Goal: Task Accomplishment & Management: Use online tool/utility

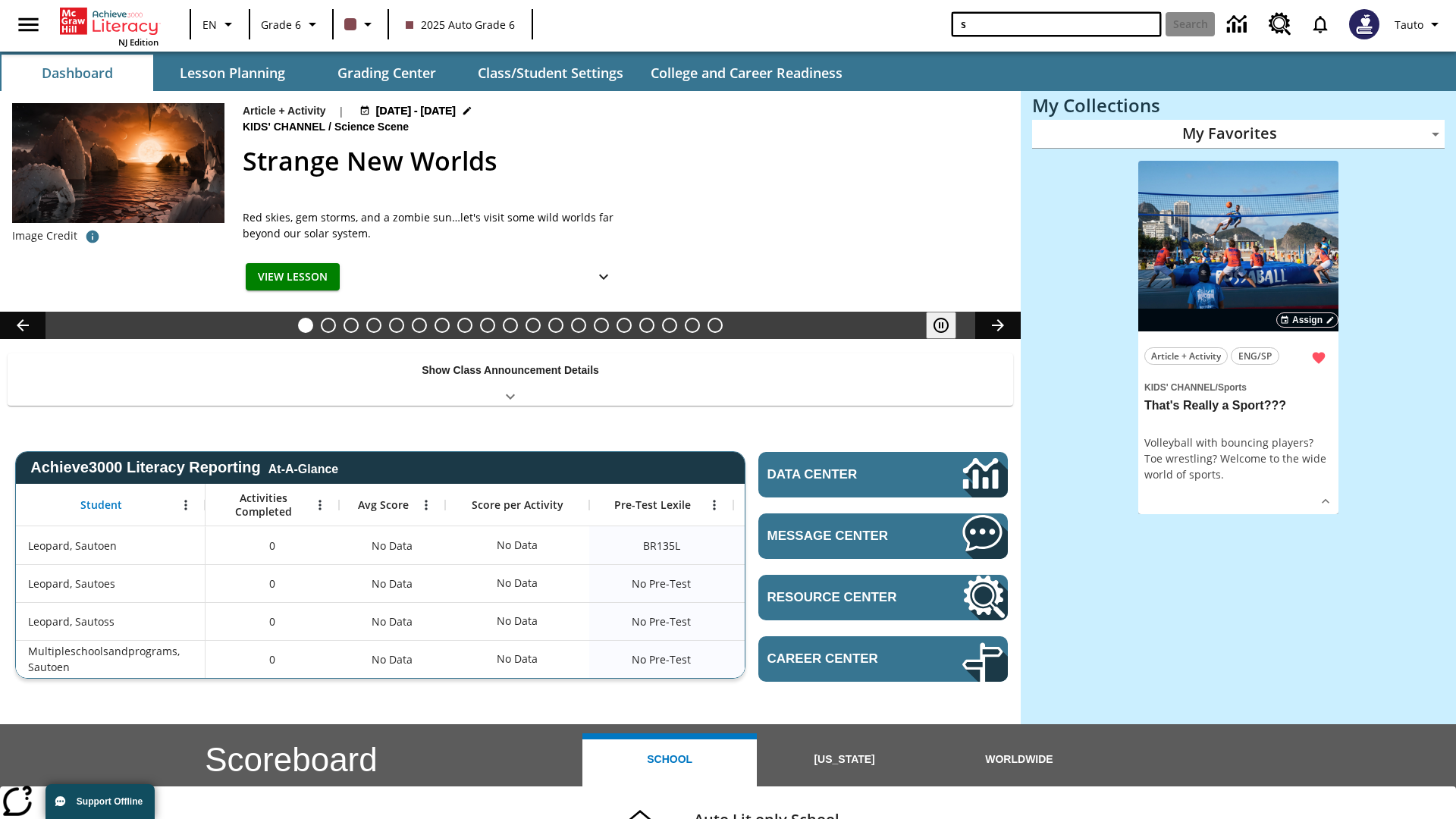
type input "s"
click at [1190, 25] on button "Search" at bounding box center [1190, 25] width 49 height 25
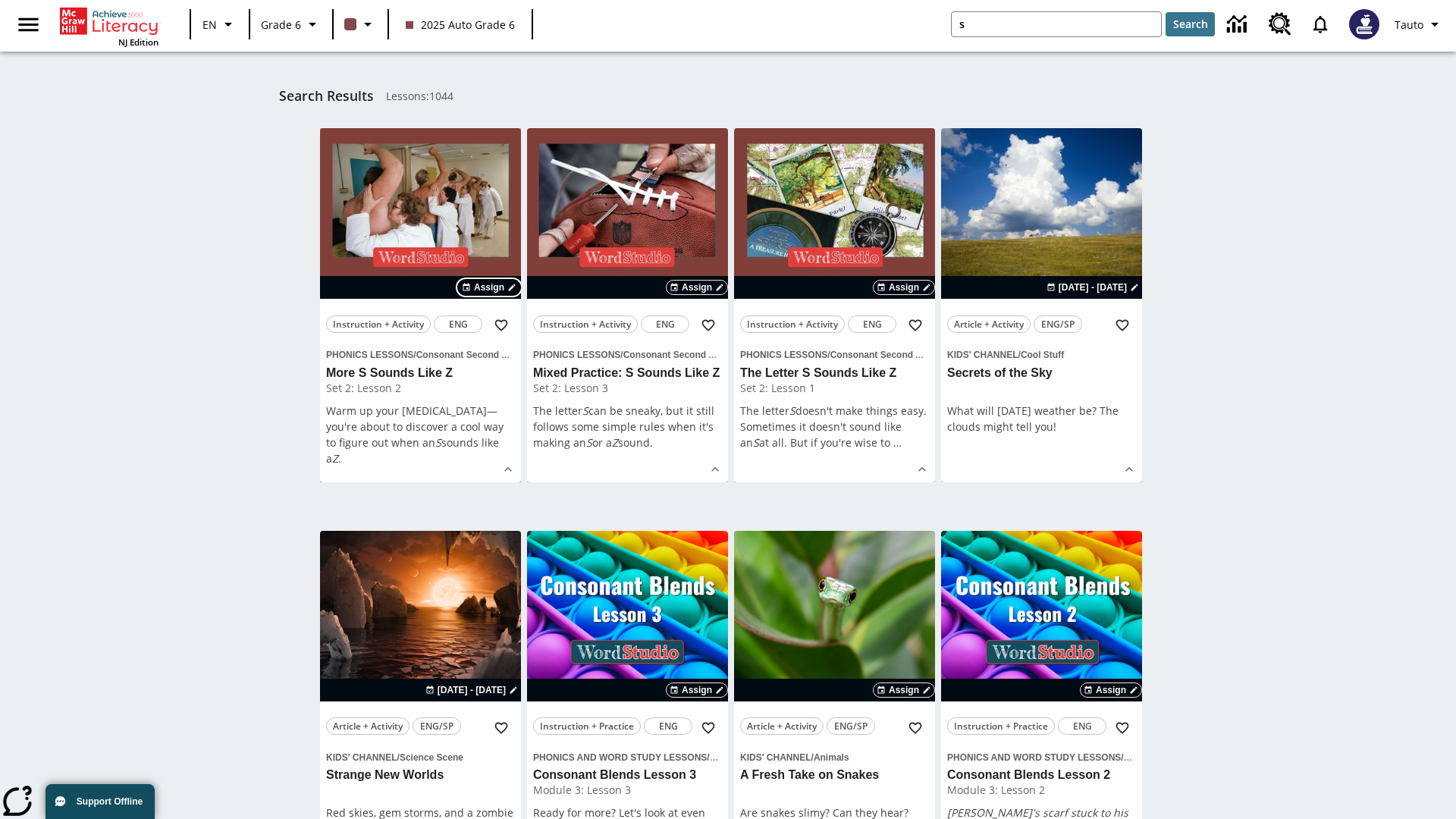
click at [490, 288] on span "Assign" at bounding box center [489, 287] width 30 height 13
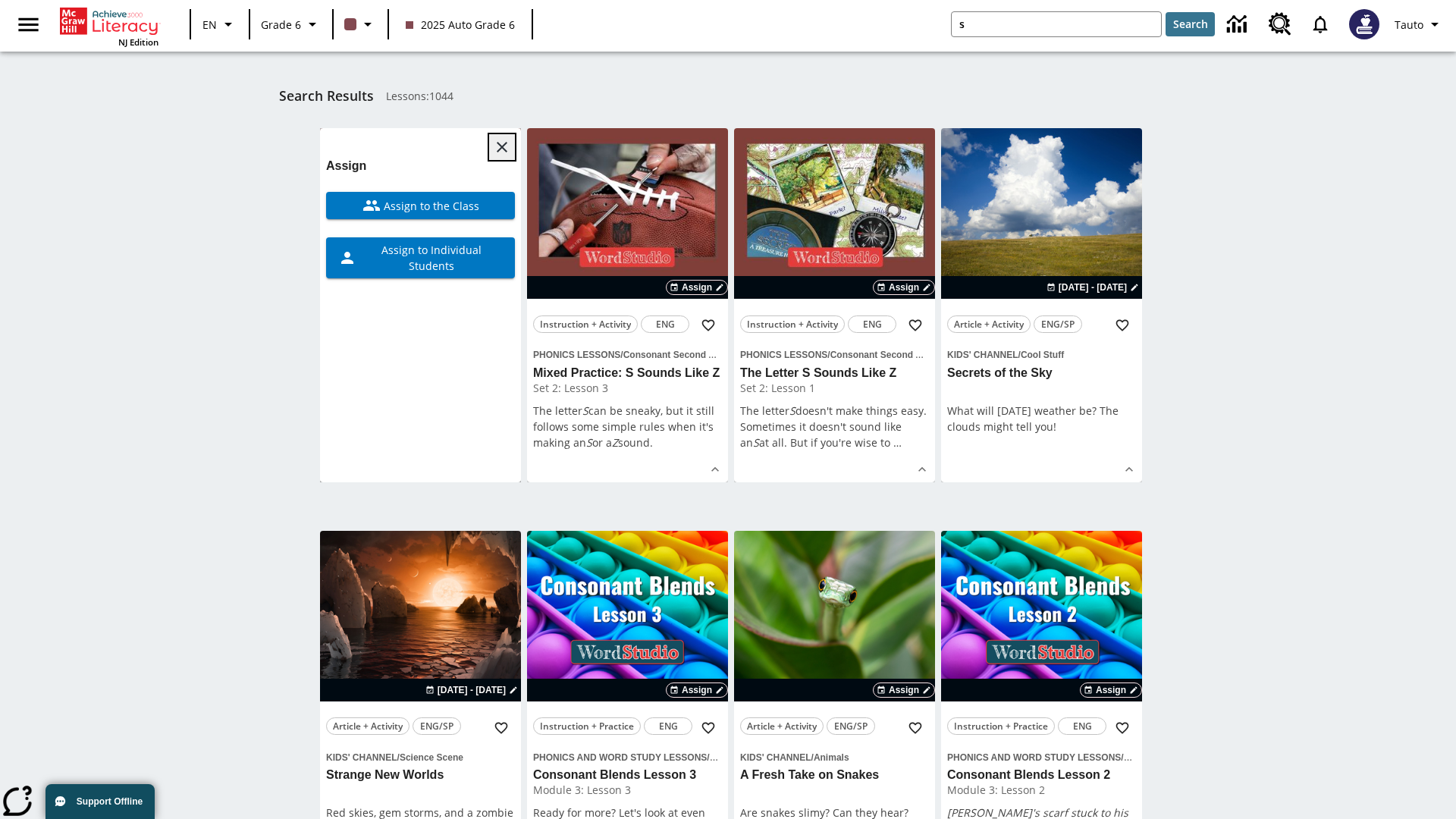
scroll to position [238, 0]
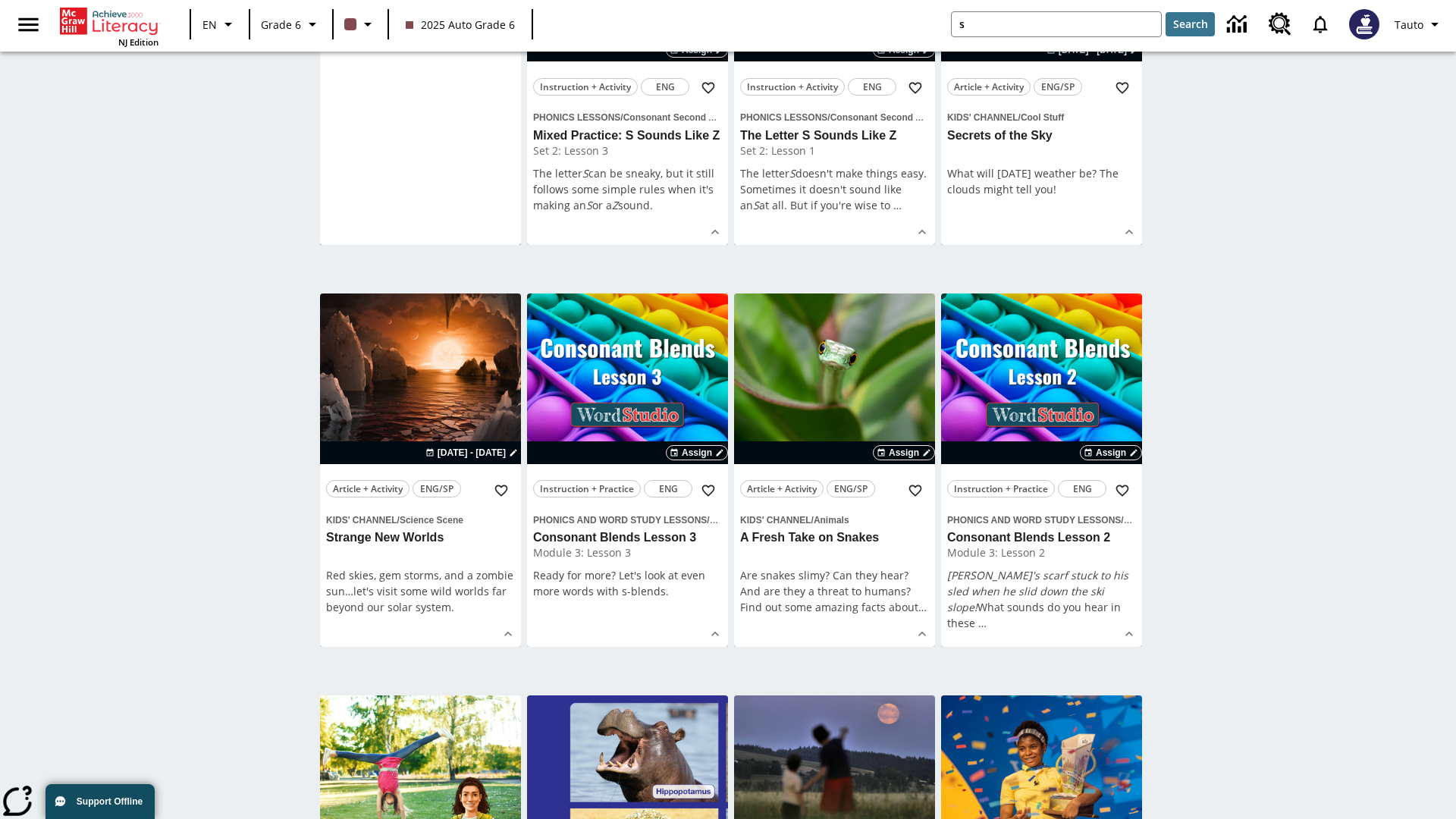
click at [420, 36] on span "Assign to Individual Students" at bounding box center [429, 21] width 146 height 32
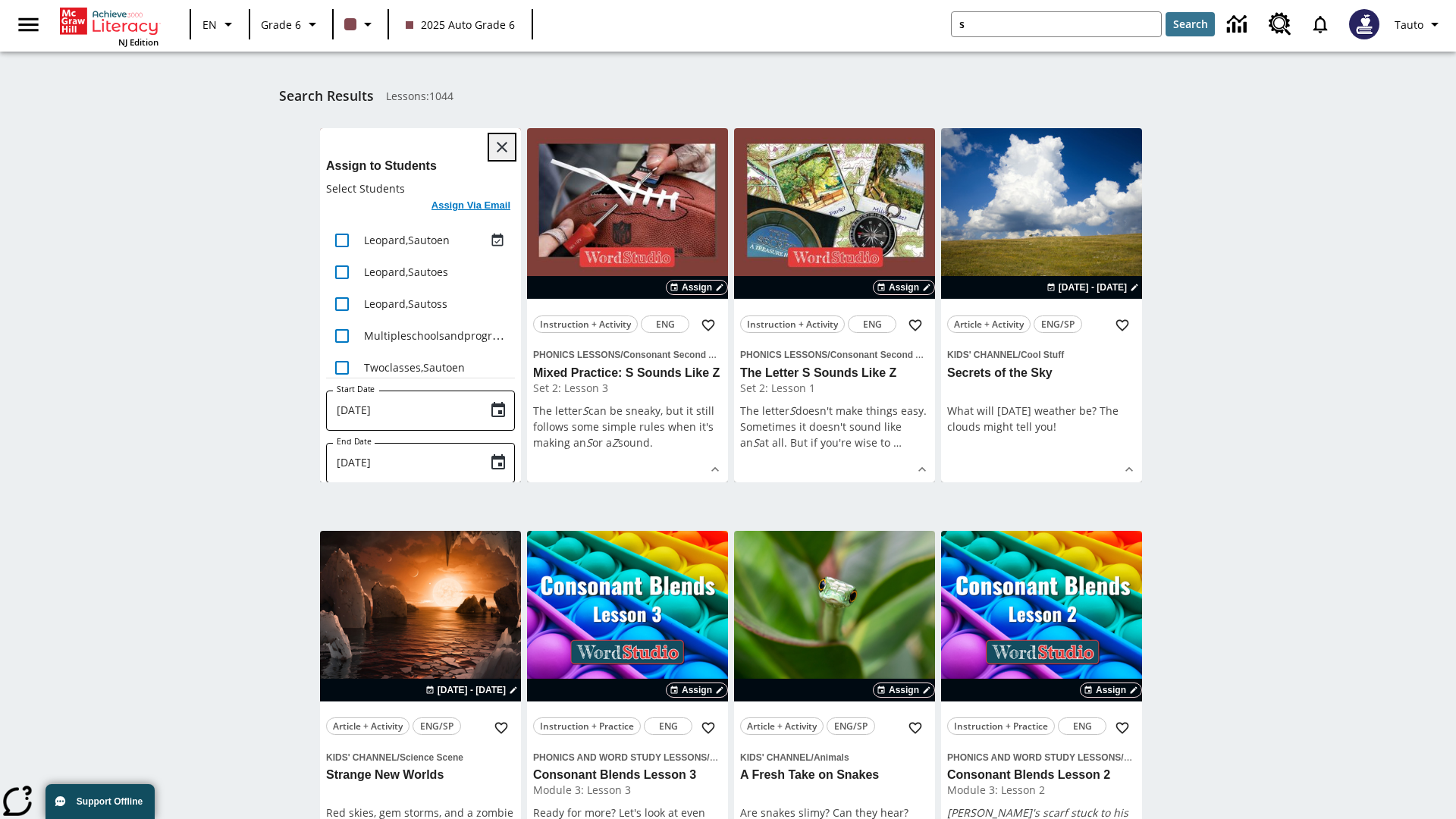
click at [502, 147] on icon "Close" at bounding box center [501, 146] width 10 height 10
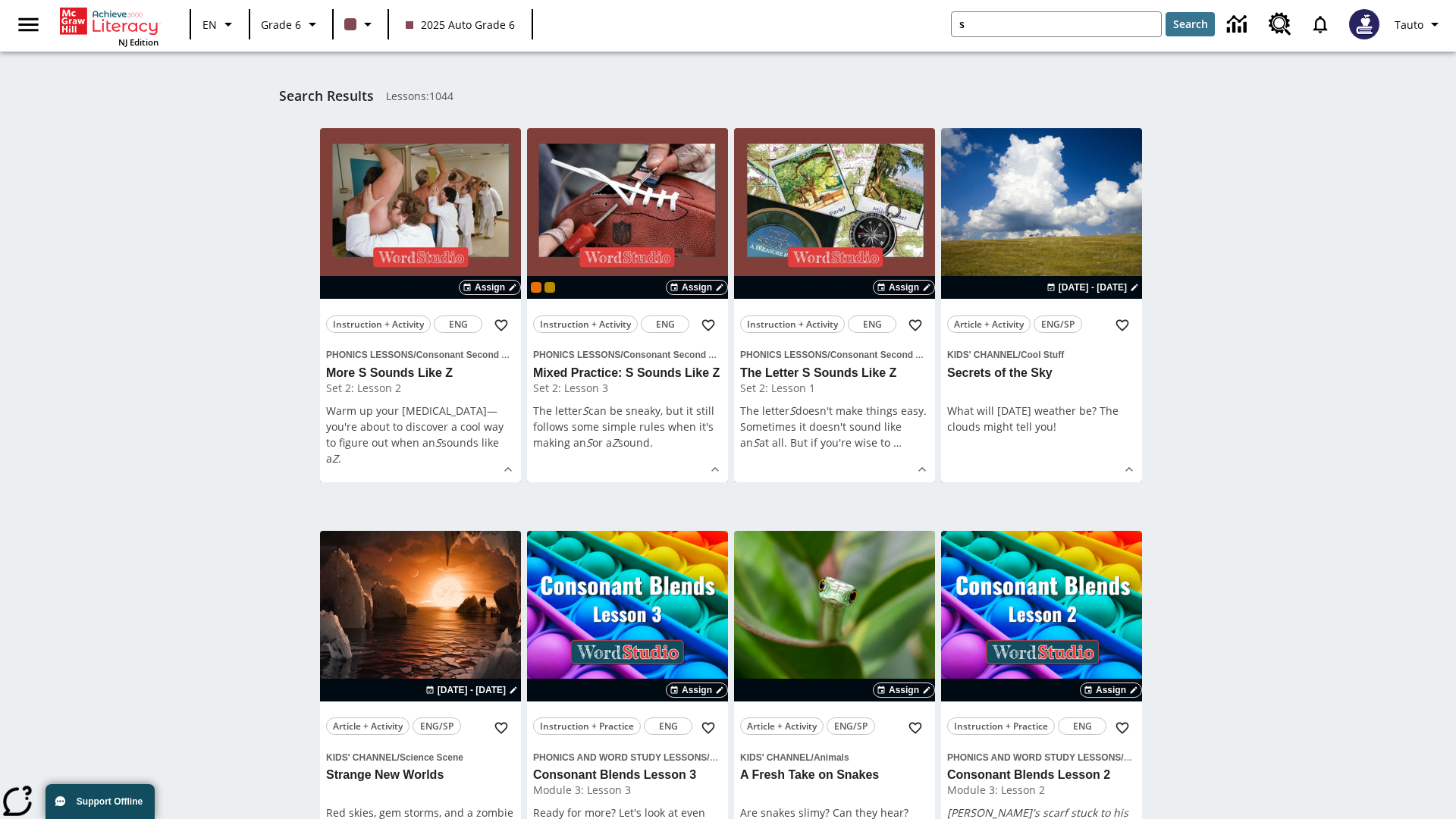
scroll to position [280, 0]
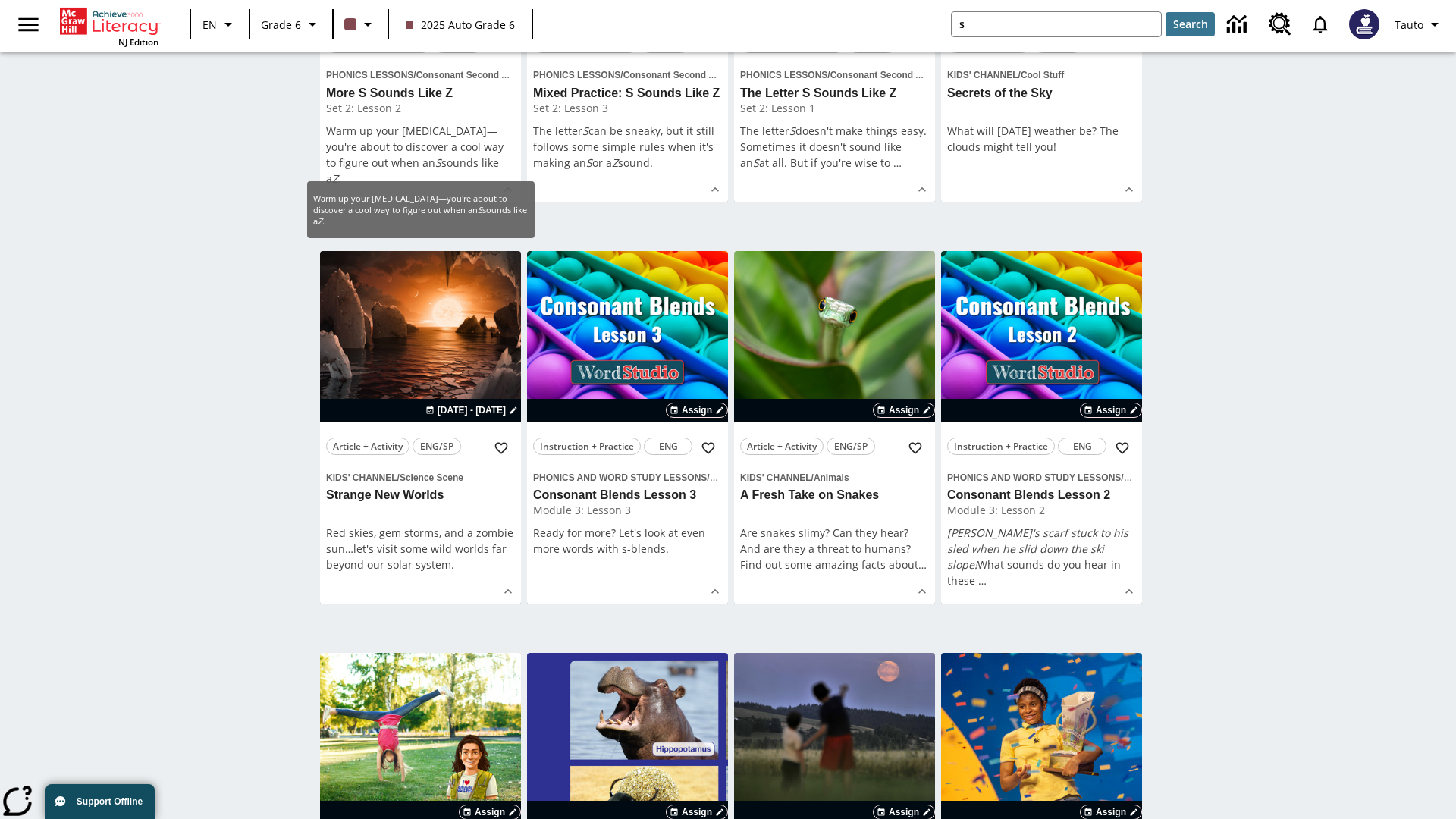
click at [490, 14] on span "Assign" at bounding box center [489, 8] width 30 height 13
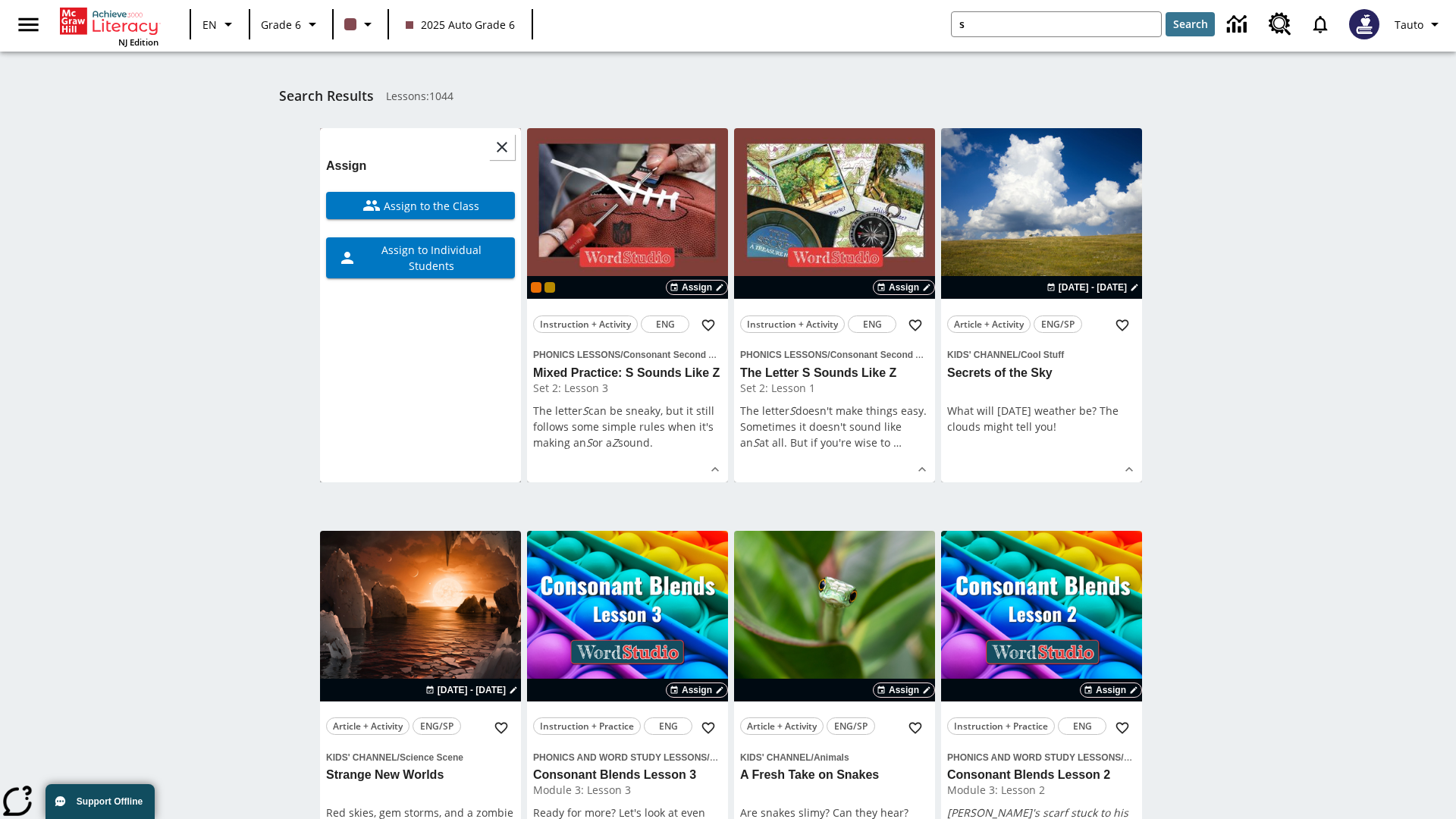
scroll to position [192, 0]
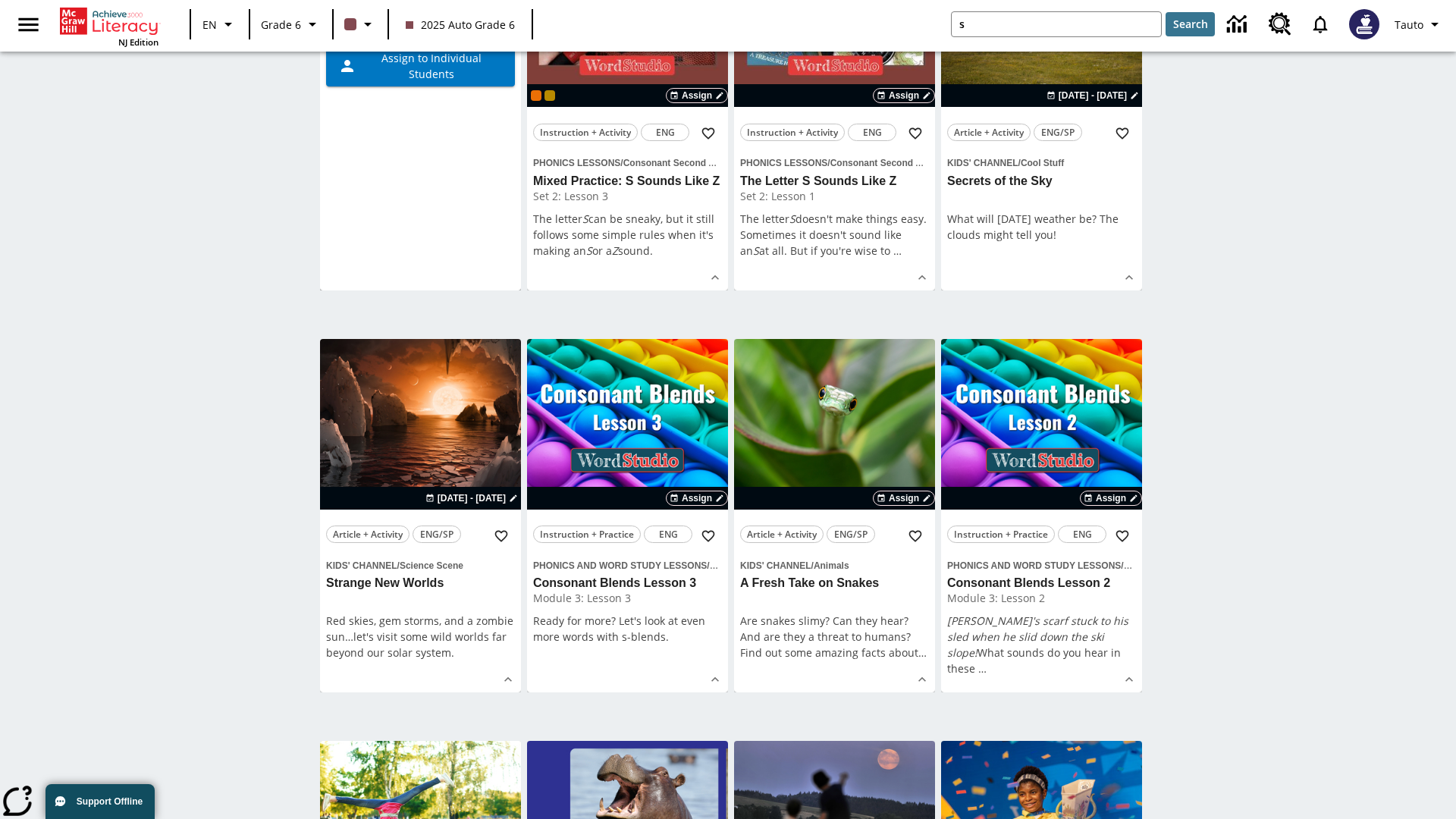
click at [420, 22] on span "Assign to the Class" at bounding box center [430, 13] width 99 height 16
